Goal: Transaction & Acquisition: Purchase product/service

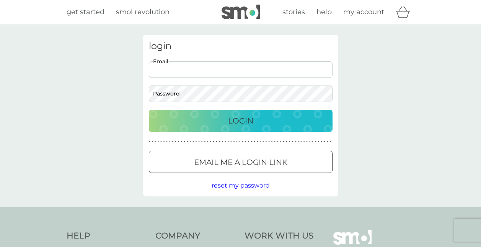
click at [215, 66] on input "Email" at bounding box center [241, 69] width 184 height 16
type input "zoesalim@hotmail.co.uk"
click at [234, 116] on p "Login" at bounding box center [240, 121] width 25 height 12
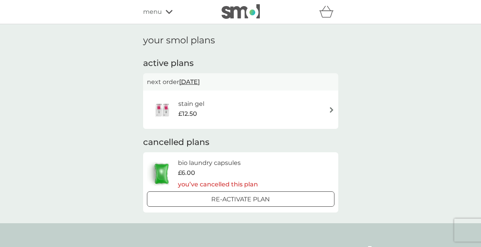
click at [163, 13] on div "menu" at bounding box center [175, 12] width 65 height 10
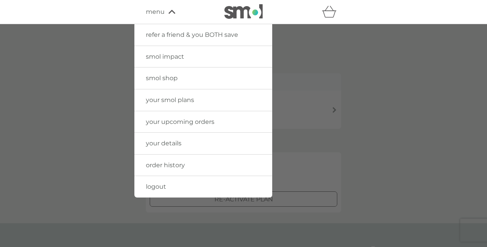
click at [167, 79] on span "smol shop" at bounding box center [162, 77] width 32 height 7
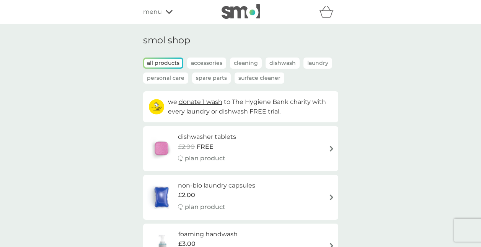
click at [221, 79] on p "Spare Parts" at bounding box center [211, 77] width 39 height 11
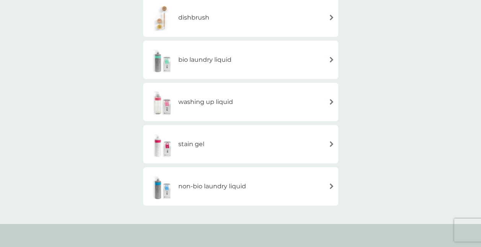
scroll to position [304, 0]
click at [311, 141] on div "stain gel" at bounding box center [241, 142] width 188 height 27
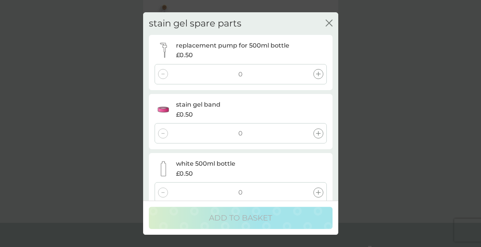
click at [314, 75] on div at bounding box center [319, 74] width 10 height 10
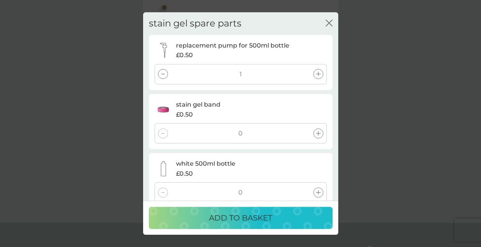
click at [244, 215] on p "ADD TO BASKET" at bounding box center [240, 217] width 63 height 12
